Goal: Information Seeking & Learning: Check status

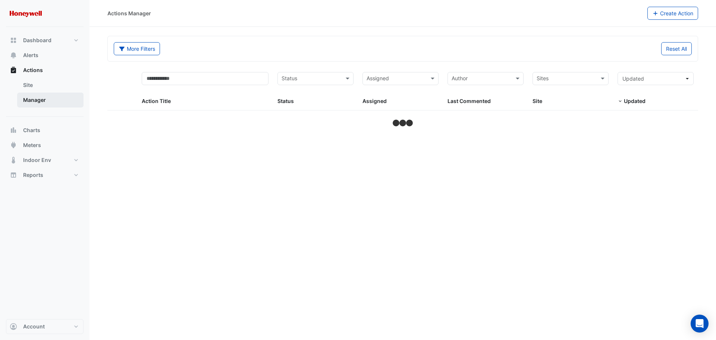
select select "**"
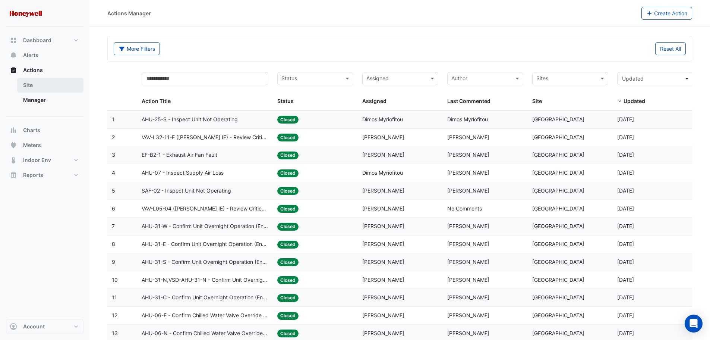
click at [31, 84] on link "Site" at bounding box center [50, 85] width 66 height 15
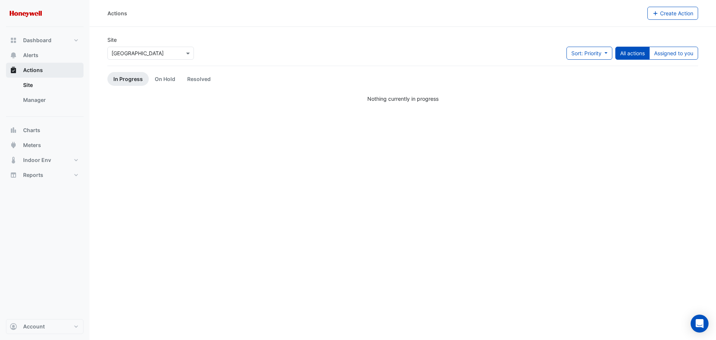
click at [31, 72] on button "Actions" at bounding box center [45, 70] width 78 height 15
click at [32, 52] on span "Alerts" at bounding box center [30, 54] width 15 height 7
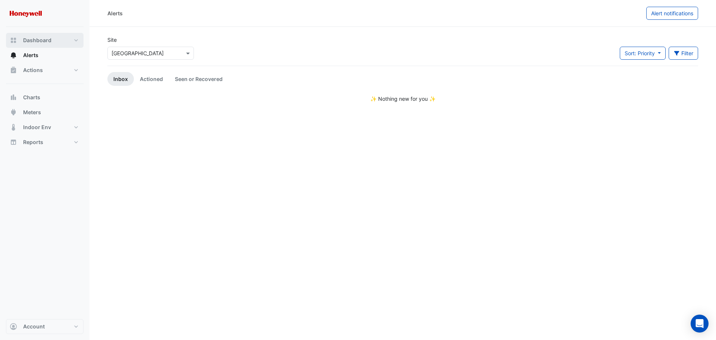
click at [28, 43] on span "Dashboard" at bounding box center [37, 40] width 28 height 7
select select "**"
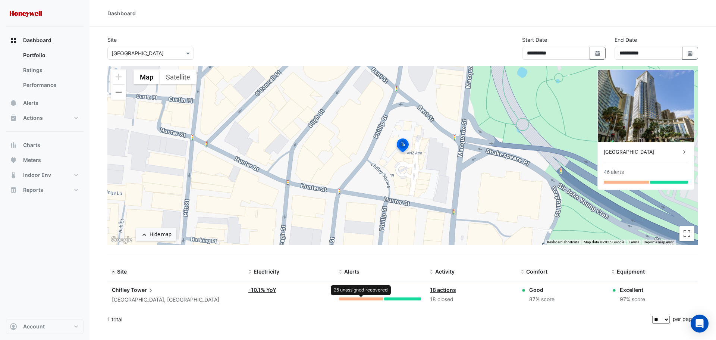
click at [359, 299] on div at bounding box center [361, 298] width 44 height 3
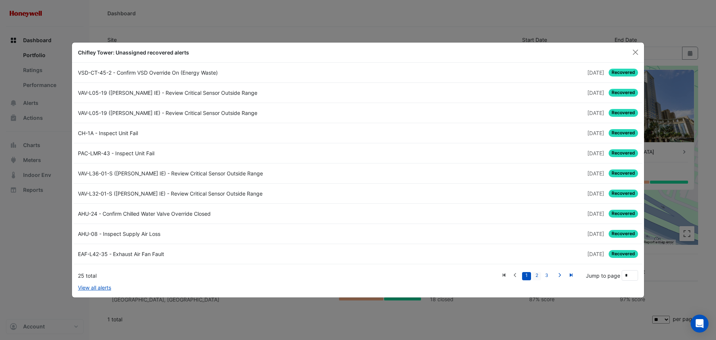
click at [537, 275] on link "2" at bounding box center [536, 276] width 9 height 8
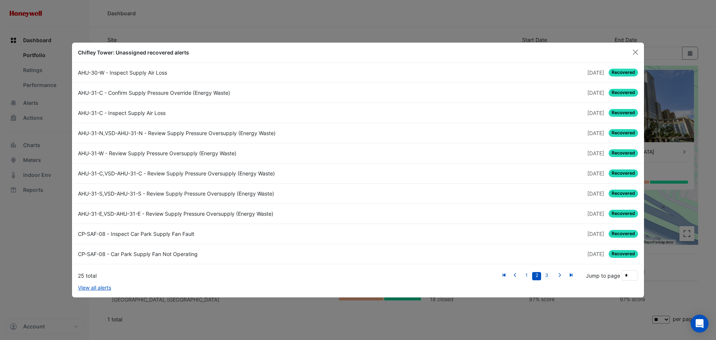
click at [547, 274] on link "3" at bounding box center [546, 276] width 9 height 8
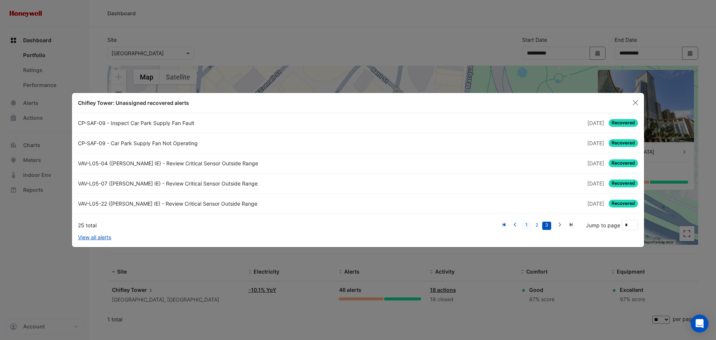
click at [526, 225] on link "1" at bounding box center [526, 225] width 9 height 8
type input "*"
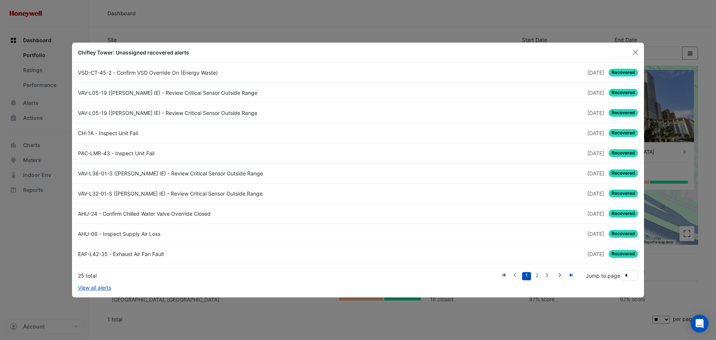
click at [682, 289] on ngb-modal-window "Chifley Tower: Unassigned recovered alerts VSD-CT-45-2 - Confirm VSD Override O…" at bounding box center [358, 170] width 716 height 340
